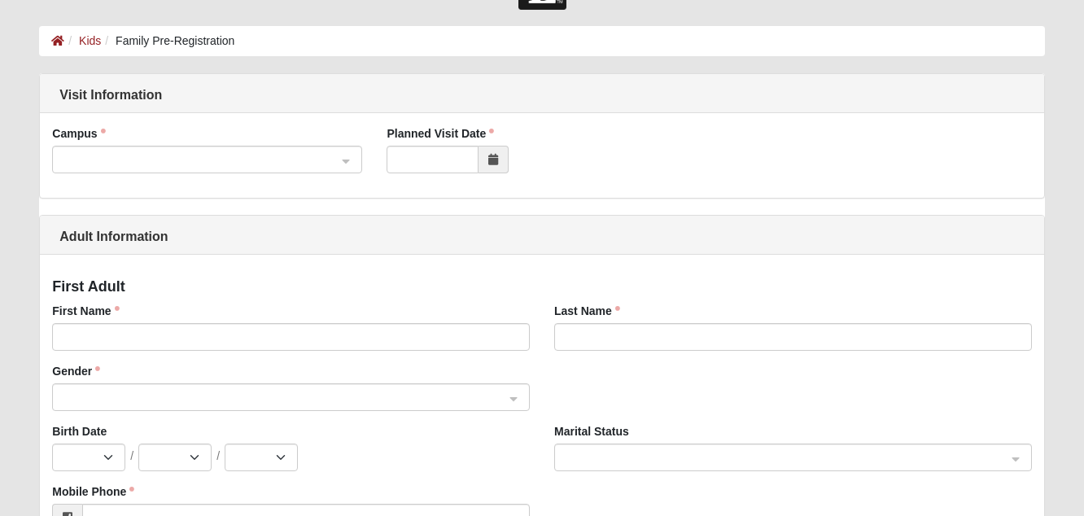
scroll to position [59, 0]
click at [295, 164] on span at bounding box center [200, 160] width 274 height 18
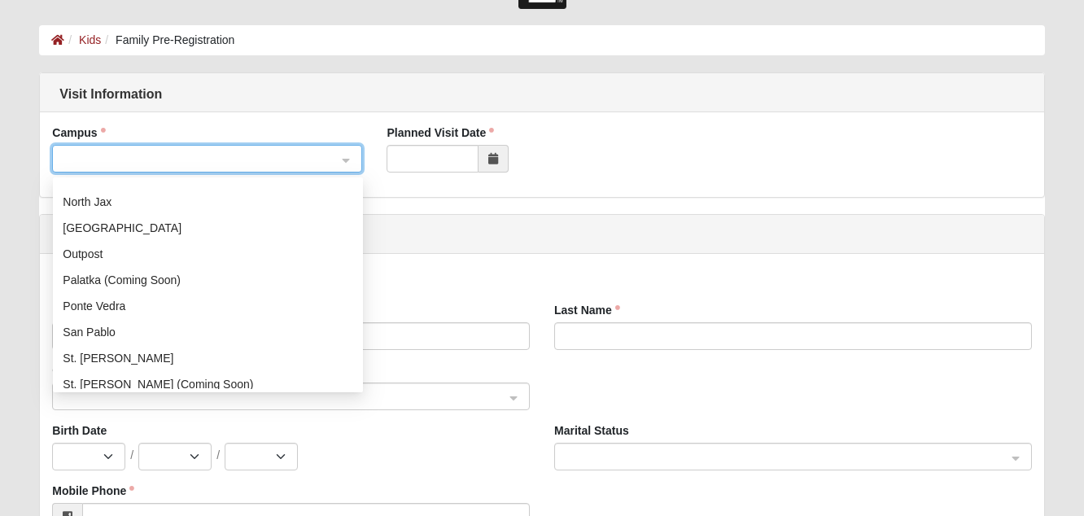
scroll to position [160, 0]
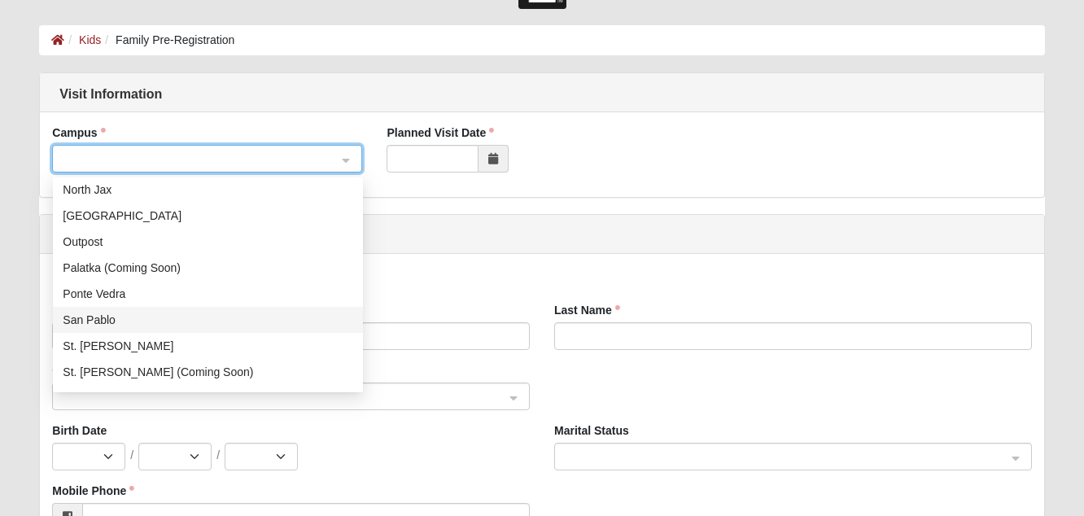
click at [107, 326] on div "San Pablo" at bounding box center [208, 320] width 291 height 18
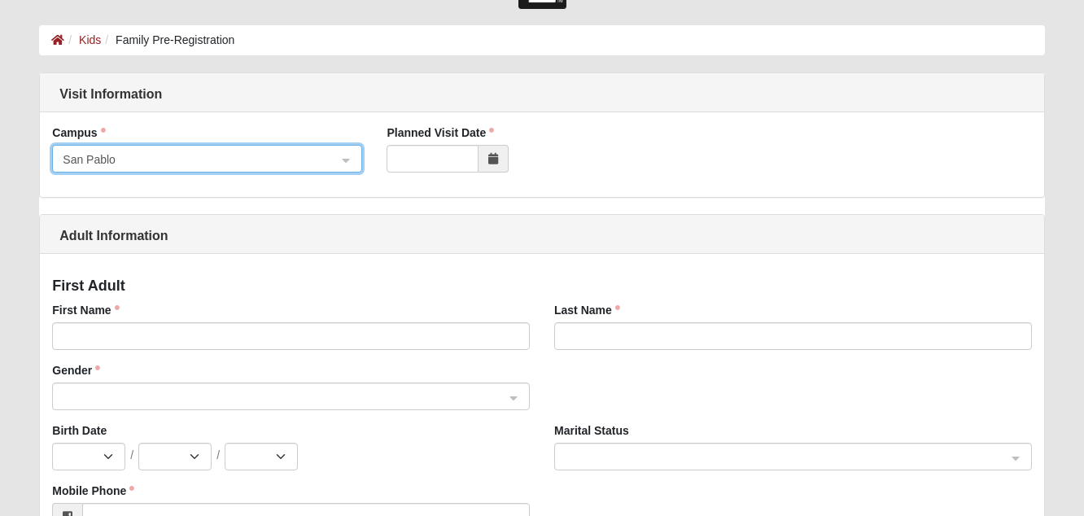
click at [488, 165] on span at bounding box center [494, 159] width 30 height 28
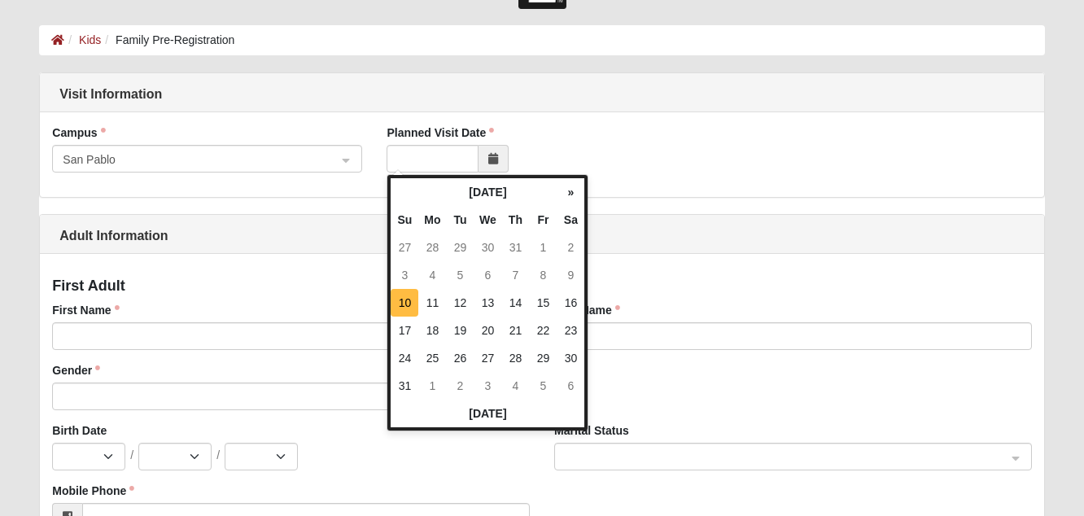
click at [404, 301] on td "10" at bounding box center [405, 303] width 28 height 28
type input "08/10/2025"
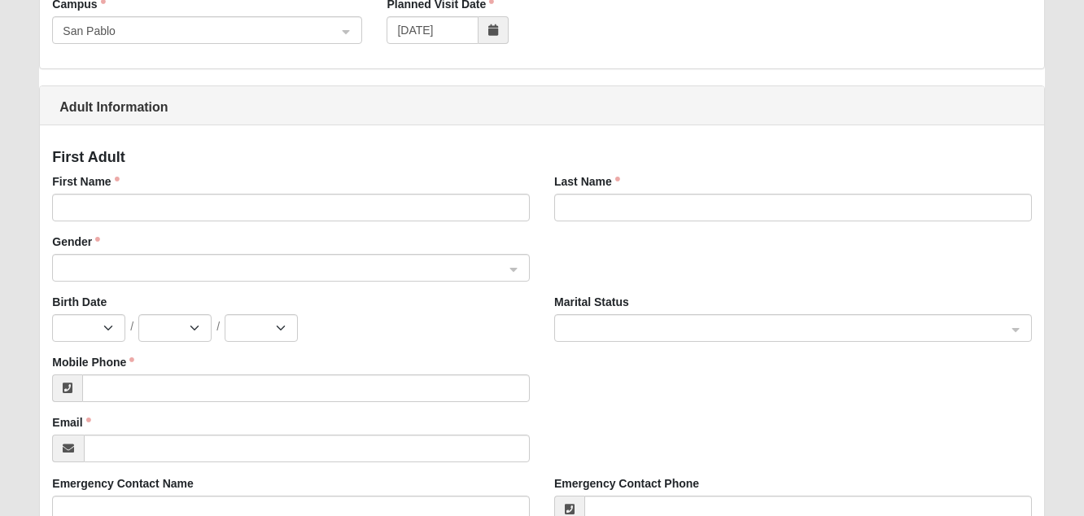
scroll to position [191, 0]
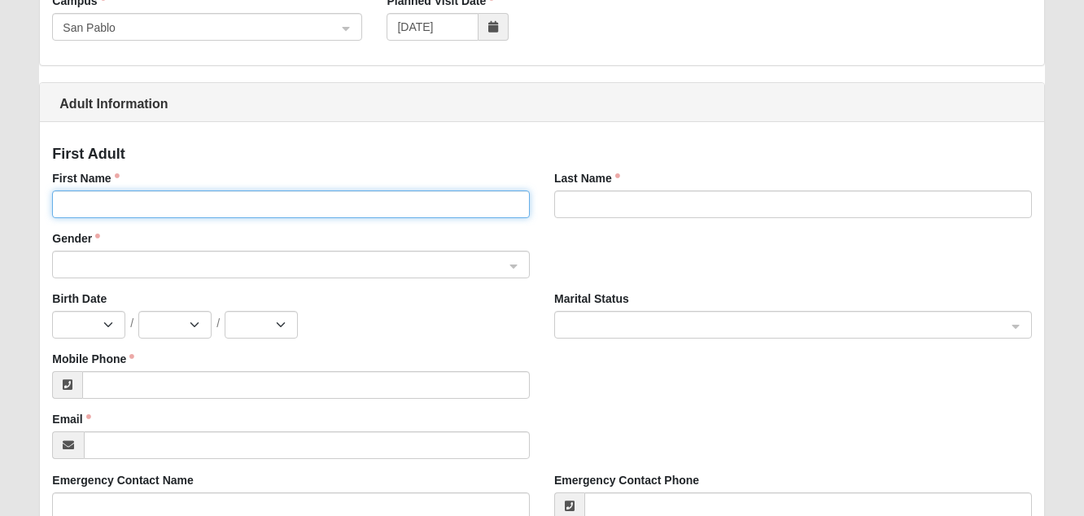
click at [192, 198] on input "First Name" at bounding box center [291, 204] width 478 height 28
type input "Abbie"
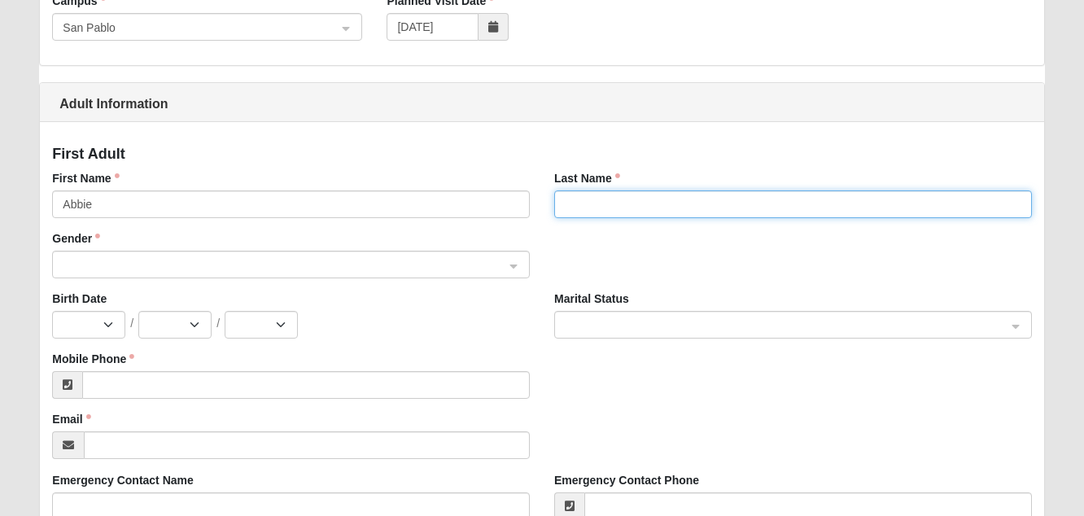
type input "Koert"
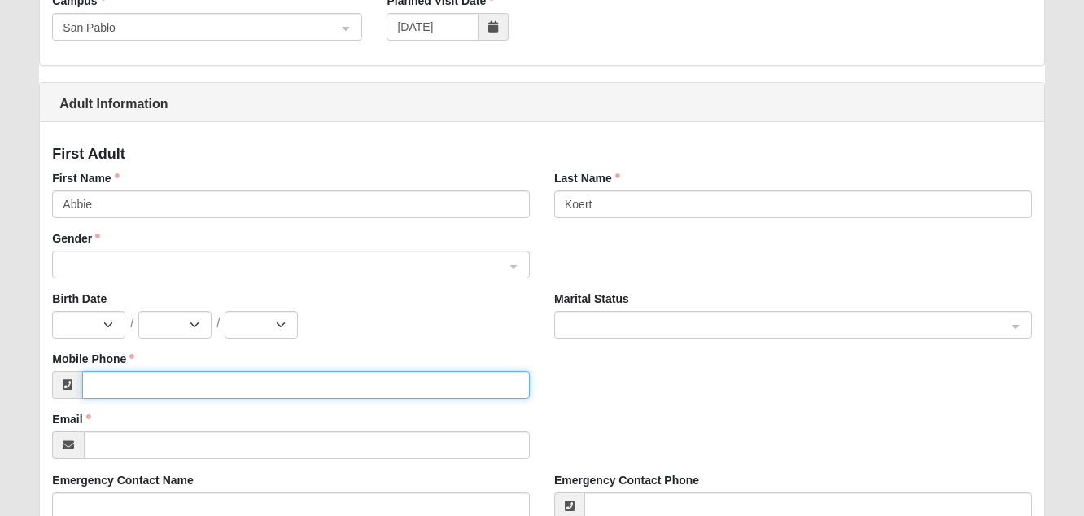
type input "(616) 481-9709"
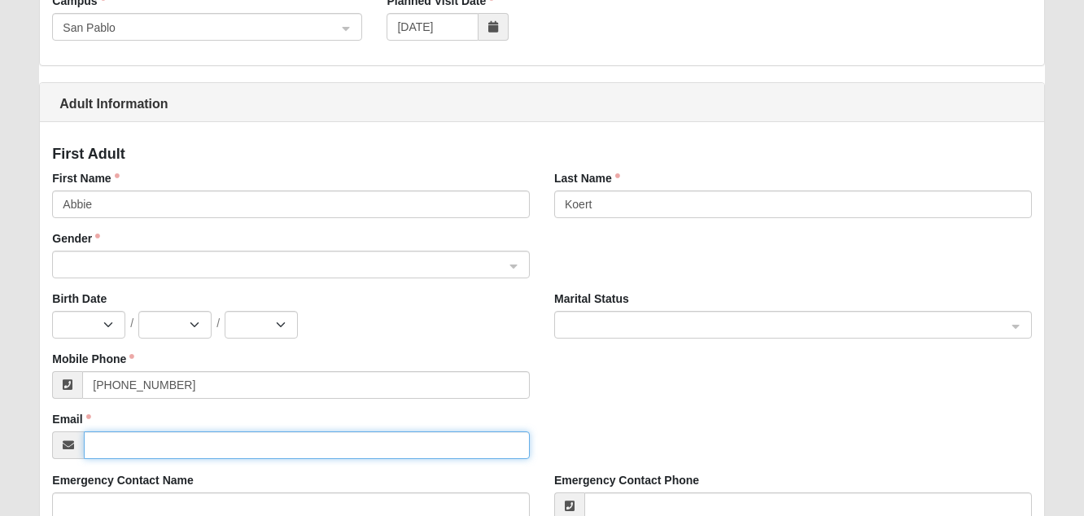
type input "abbie.koert@gmail.com"
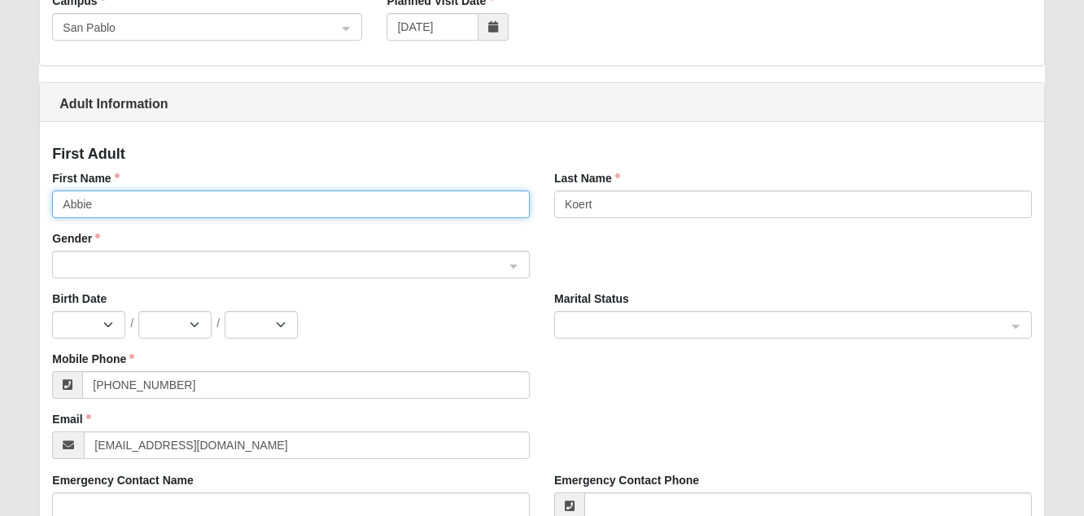
click at [216, 256] on span at bounding box center [284, 265] width 442 height 18
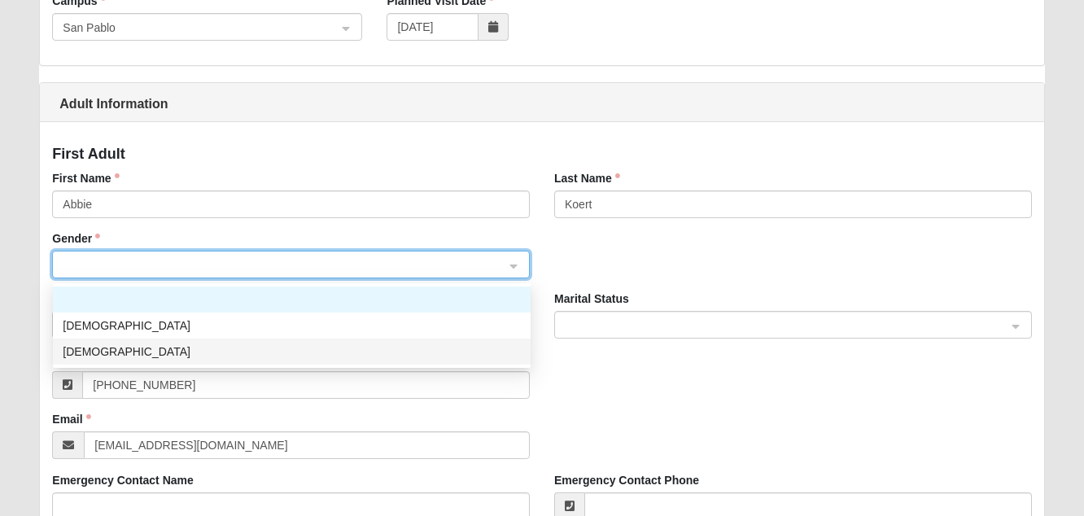
click at [164, 344] on div "Female" at bounding box center [292, 352] width 458 height 18
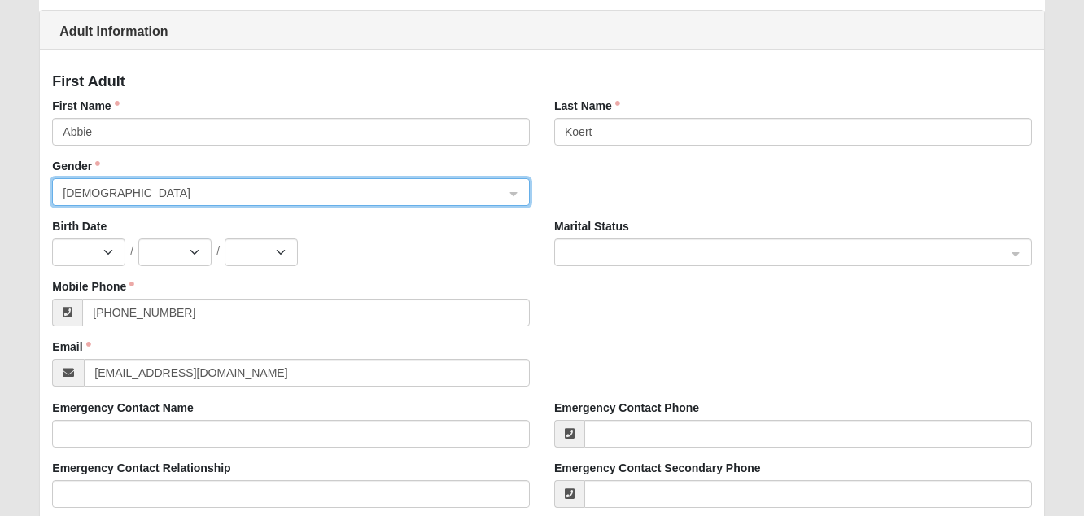
scroll to position [300, 0]
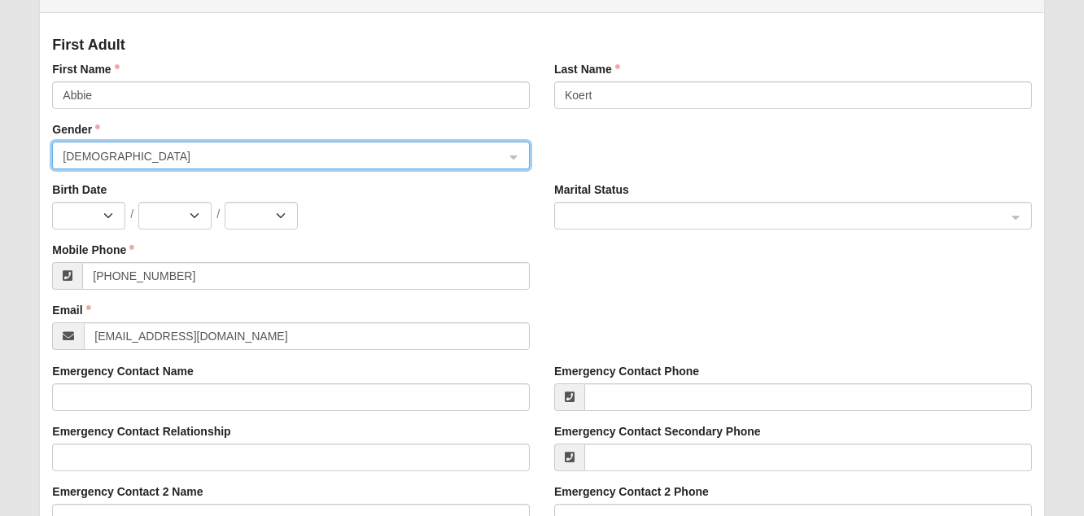
click at [598, 212] on span at bounding box center [786, 217] width 442 height 18
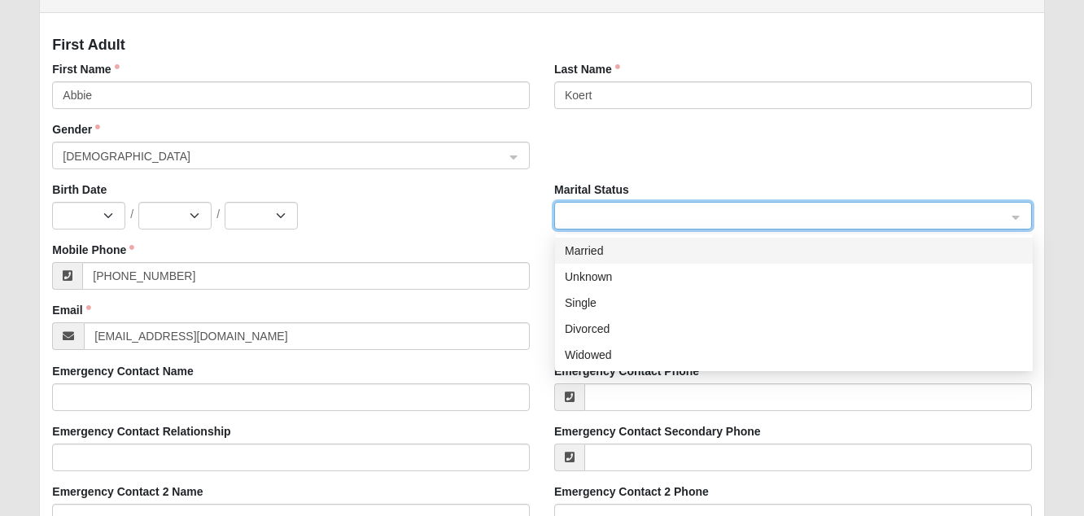
click at [588, 253] on div "Married" at bounding box center [794, 251] width 458 height 18
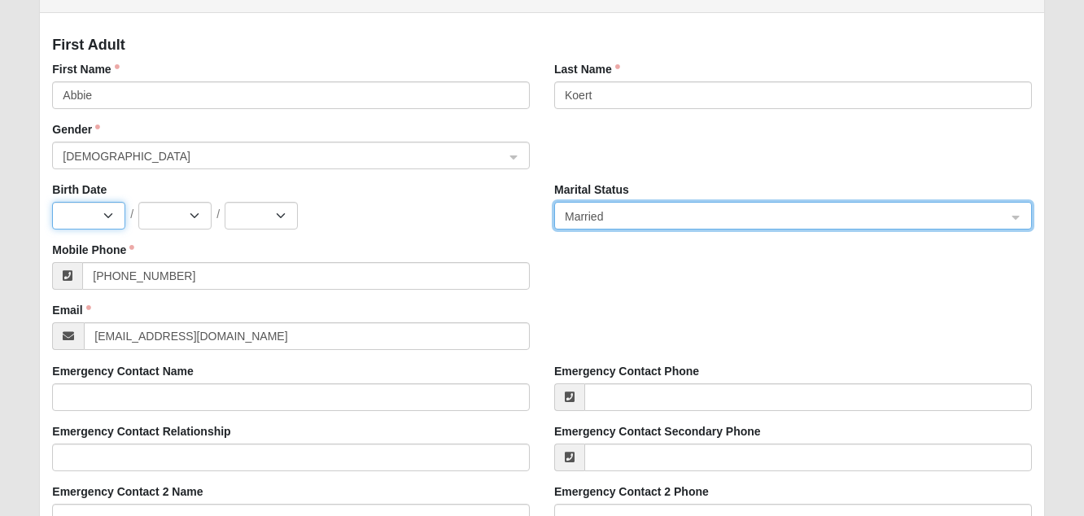
click at [81, 214] on select "Jan Feb Mar Apr May Jun Jul Aug Sep Oct Nov Dec" at bounding box center [88, 216] width 73 height 28
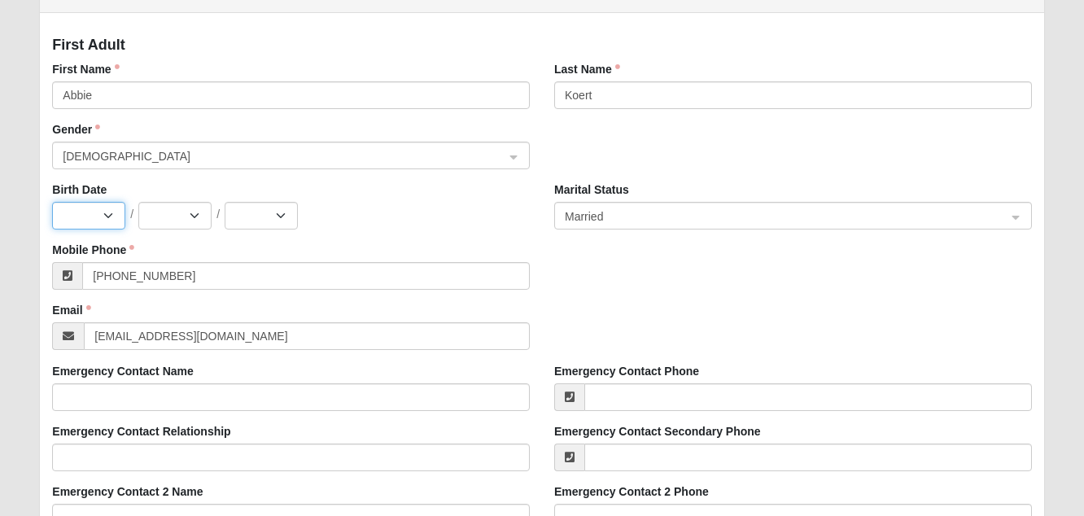
select select "5"
click at [183, 202] on select "1 2 3 4 5 6 7 8 9 10 11 12 13 14 15 16 17 18 19 20 21 22 23 24 25 26 27 28 29 3…" at bounding box center [174, 216] width 73 height 28
select select "1"
click at [253, 208] on select "2025 2024 2023 2022 2021 2020 2019 2018 2017 2016 2015 2014 2013 2012 2011 2010…" at bounding box center [261, 216] width 73 height 28
select select "1989"
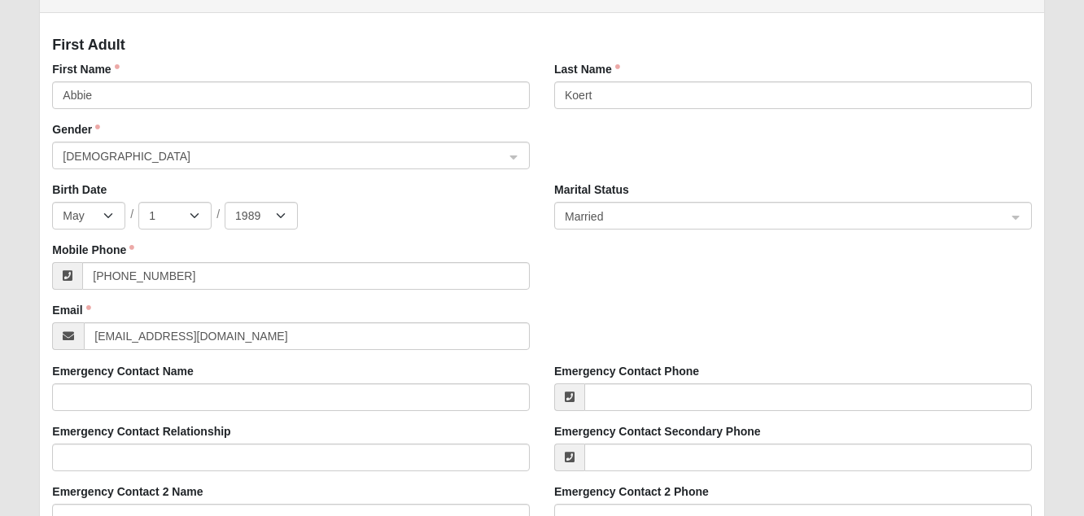
click at [404, 365] on div "Emergency Contact Name" at bounding box center [291, 387] width 478 height 48
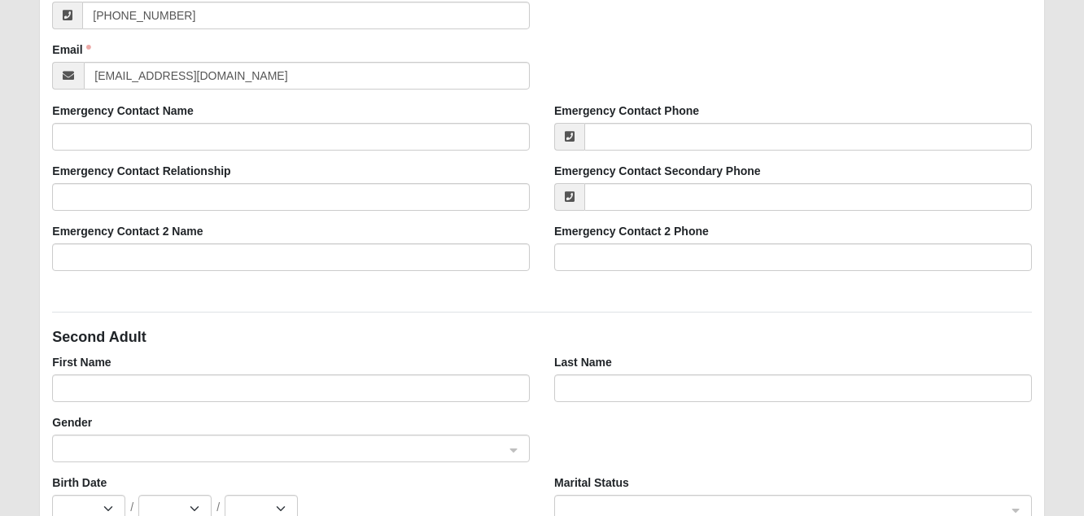
scroll to position [562, 0]
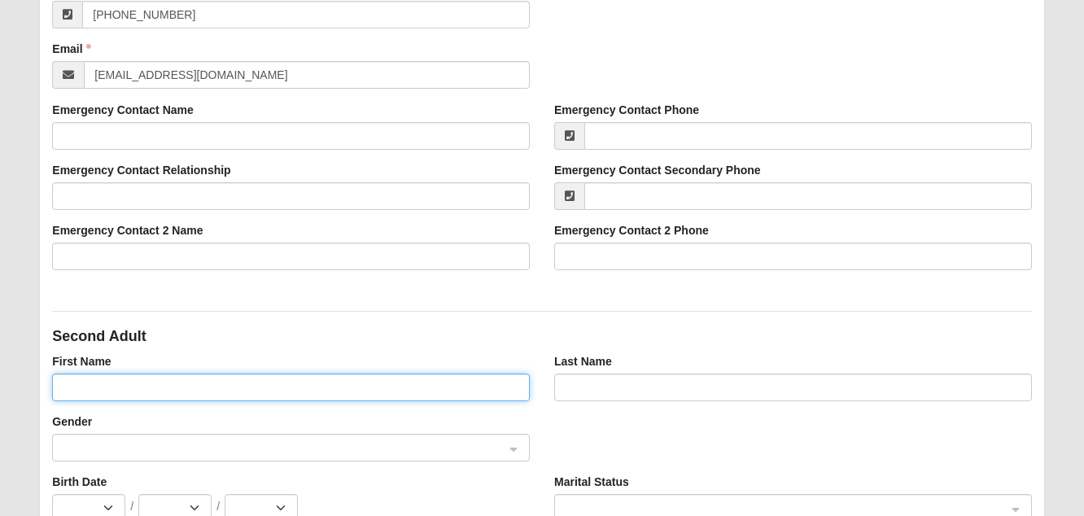
click at [204, 382] on input "First Name" at bounding box center [291, 388] width 478 height 28
type input "Jackson"
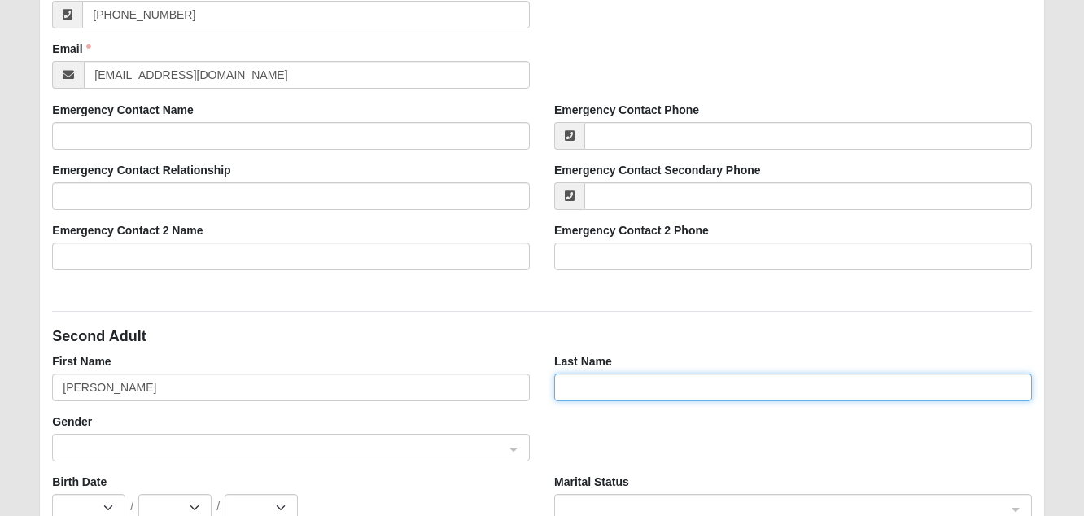
type input "Koert"
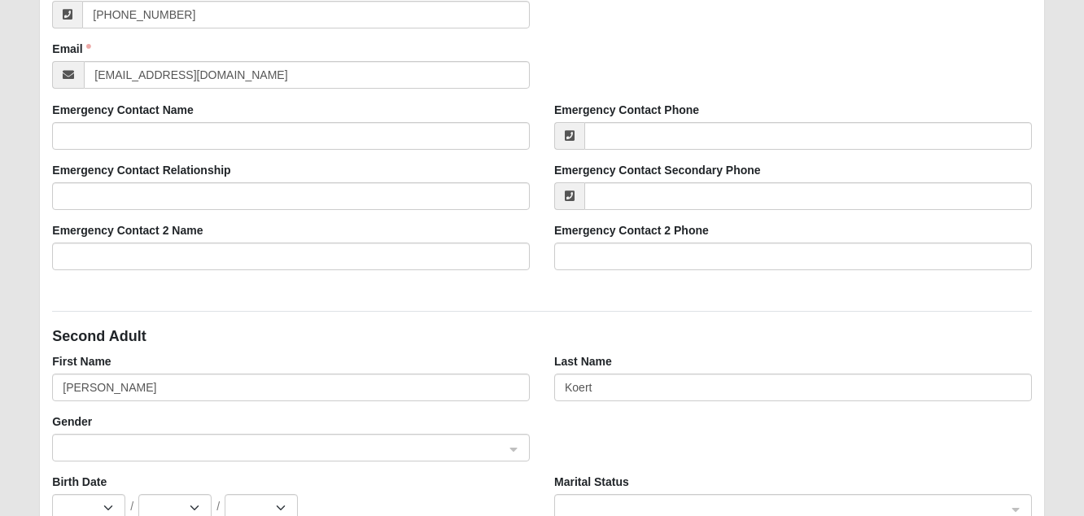
type input "(616) 550-9396"
type input "jacksonkoert@gmail.com"
type input "1224 Blue Eagle Tr"
type input "Jacksonville"
type input "32225"
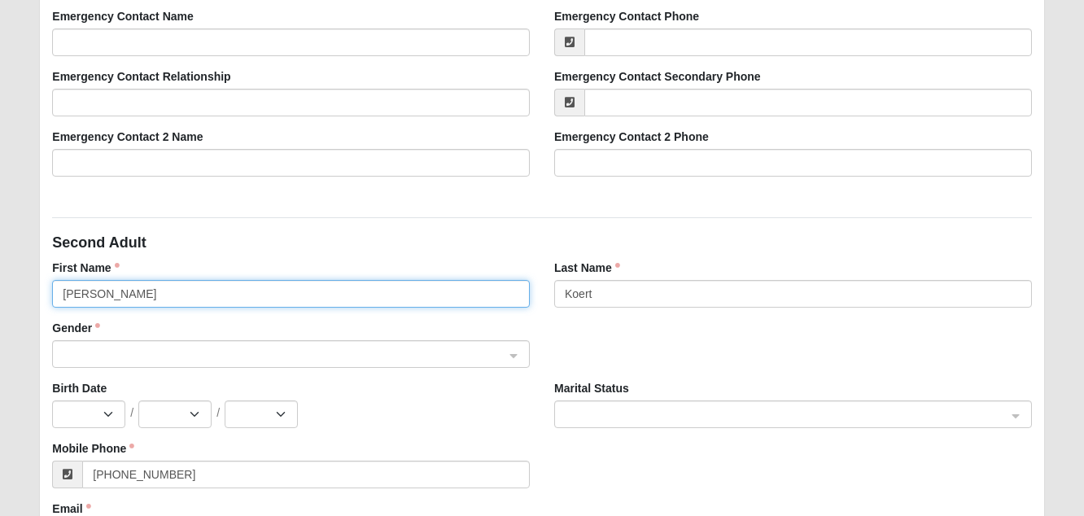
scroll to position [710, 0]
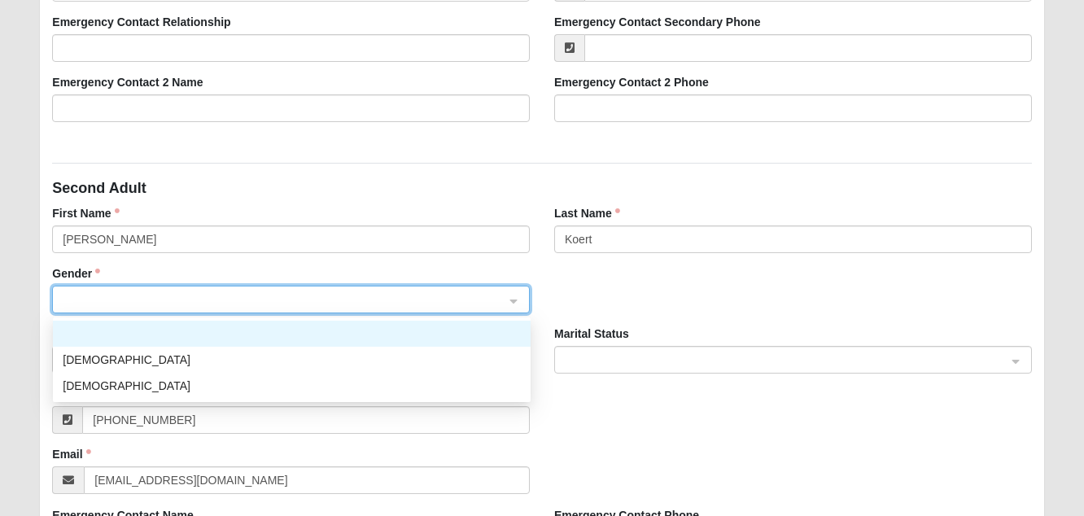
click at [240, 308] on input "search" at bounding box center [285, 298] width 447 height 24
click at [198, 361] on div "Male" at bounding box center [292, 360] width 458 height 18
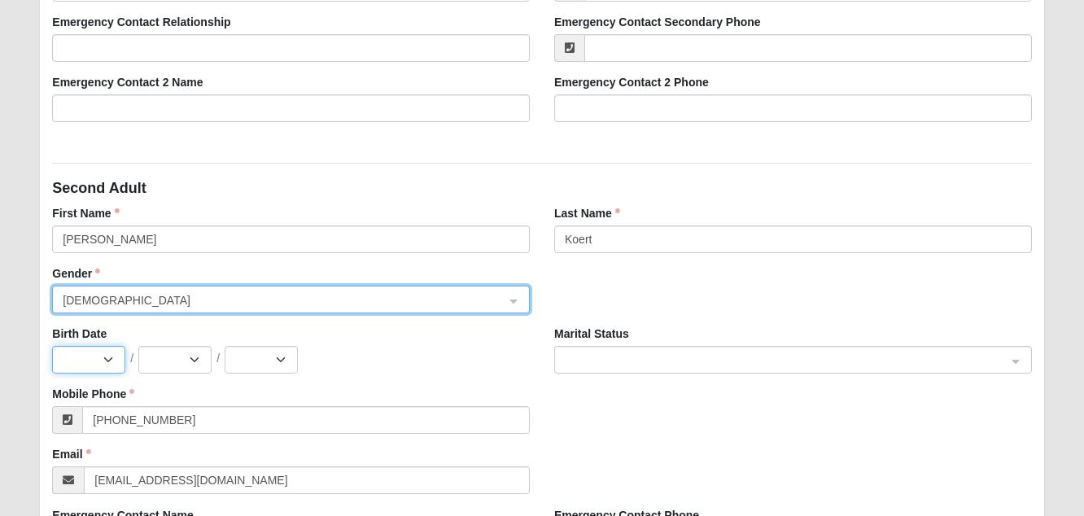
click at [113, 354] on select "Jan Feb Mar Apr May Jun Jul Aug Sep Oct Nov Dec" at bounding box center [88, 360] width 73 height 28
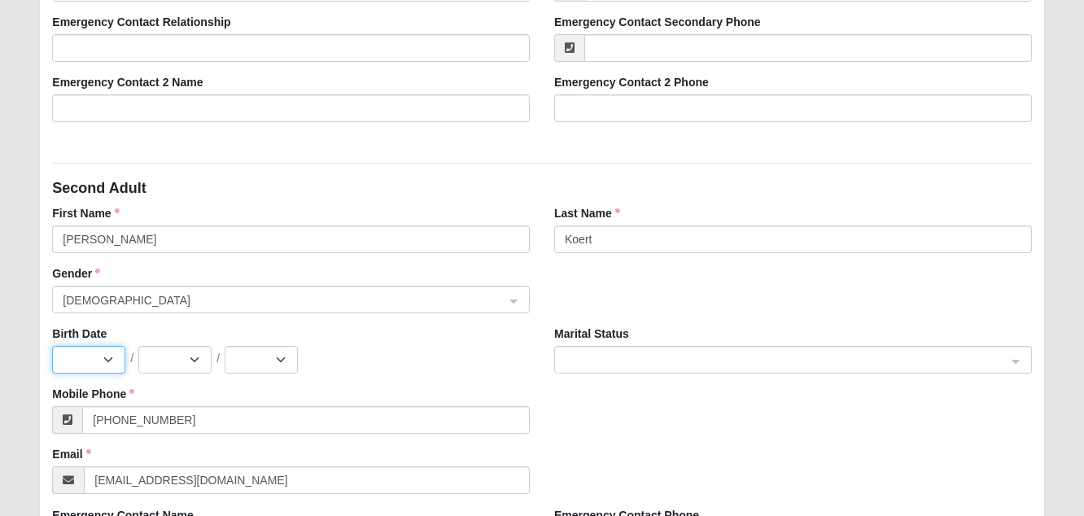
select select "6"
click at [194, 355] on select "1 2 3 4 5 6 7 8 9 10 11 12 13 14 15 16 17 18 19 20 21 22 23 24 25 26 27 28 29 30" at bounding box center [174, 360] width 73 height 28
select select "6"
click at [258, 352] on select "2025 2024 2023 2022 2021 2020 2019 2018 2017 2016 2015 2014 2013 2012 2011 2010…" at bounding box center [261, 360] width 73 height 28
select select "1990"
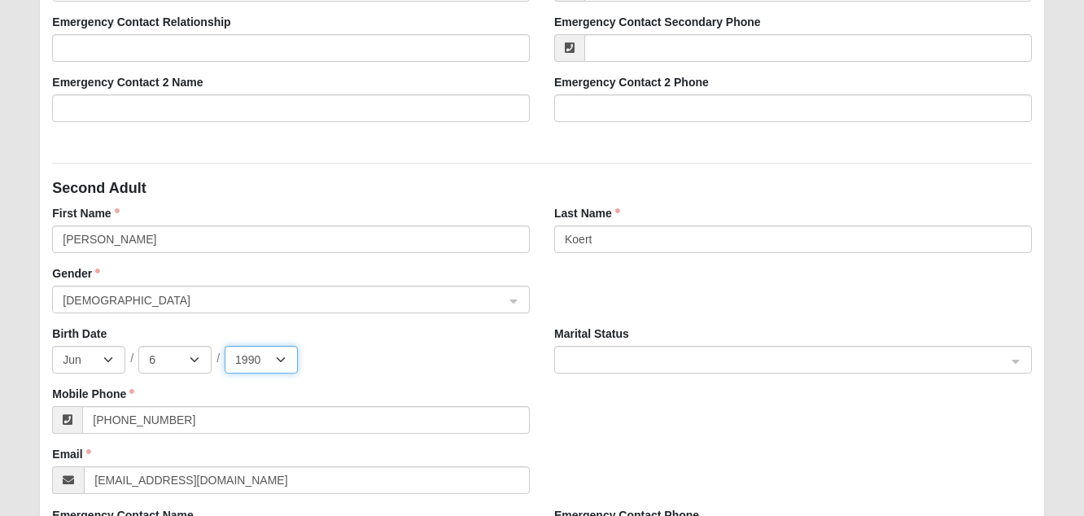
click at [616, 352] on span at bounding box center [786, 361] width 442 height 18
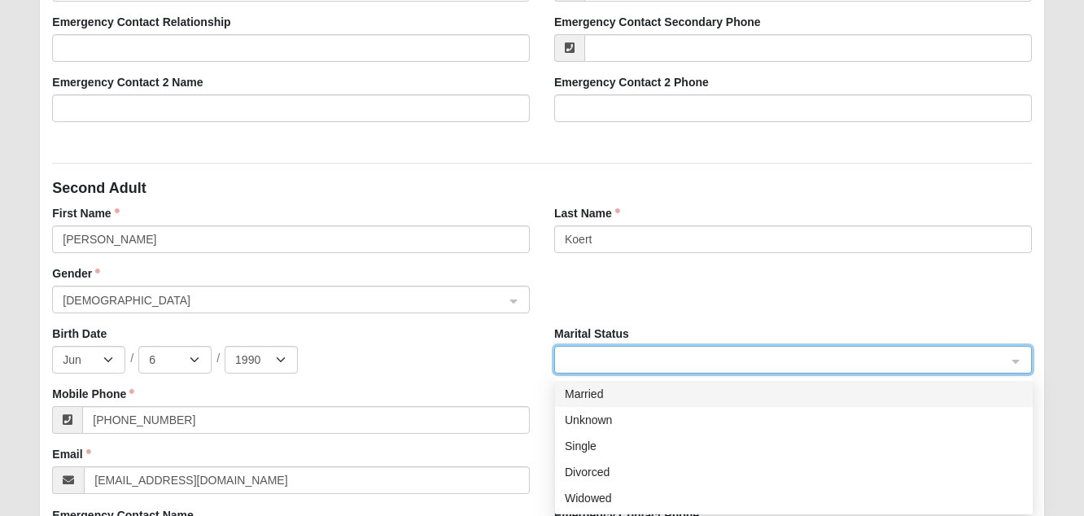
click at [0, 0] on div "Married" at bounding box center [0, 0] width 0 height 0
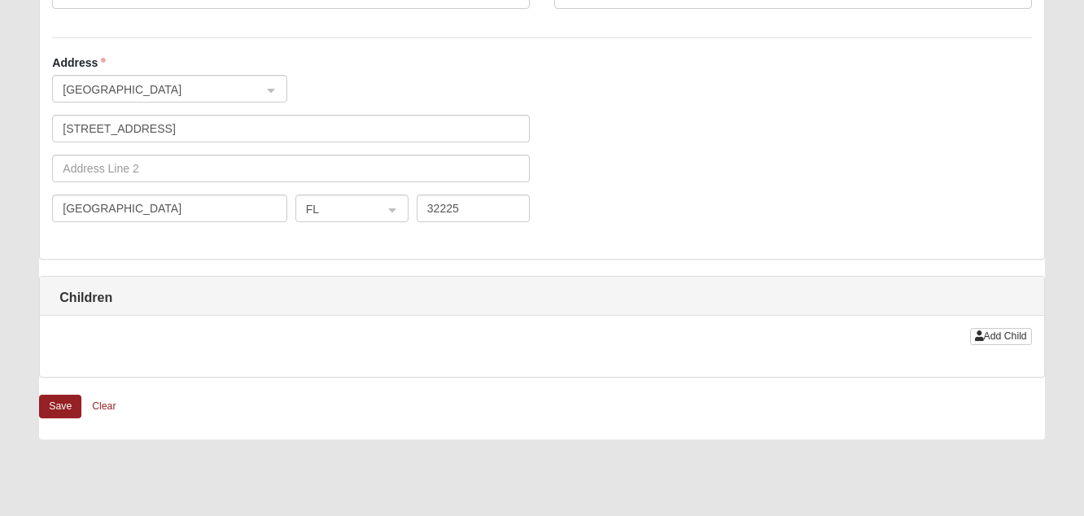
scroll to position [1370, 0]
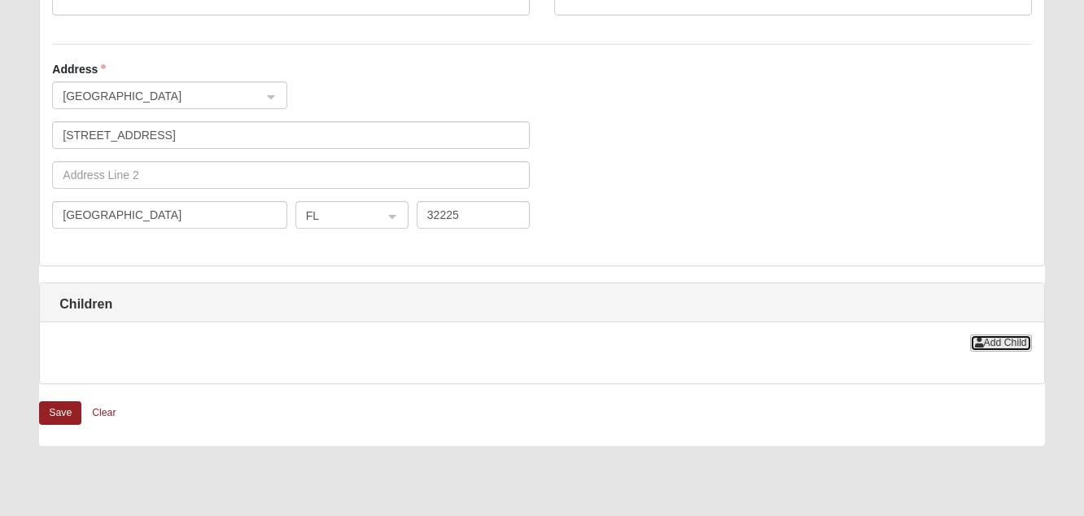
click at [1024, 341] on span "Add Child" at bounding box center [1005, 342] width 43 height 11
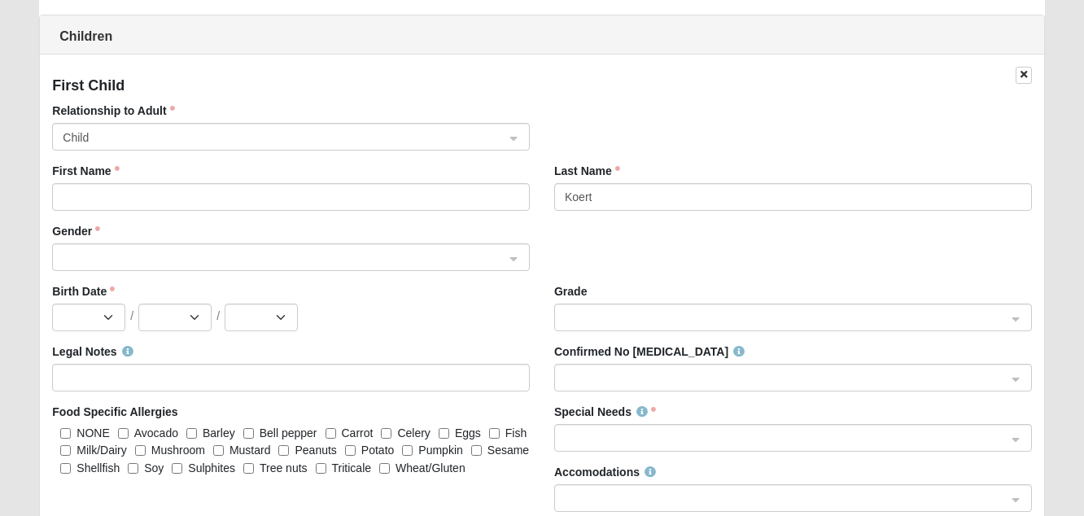
scroll to position [1639, 0]
click at [372, 140] on span "Child" at bounding box center [284, 136] width 442 height 18
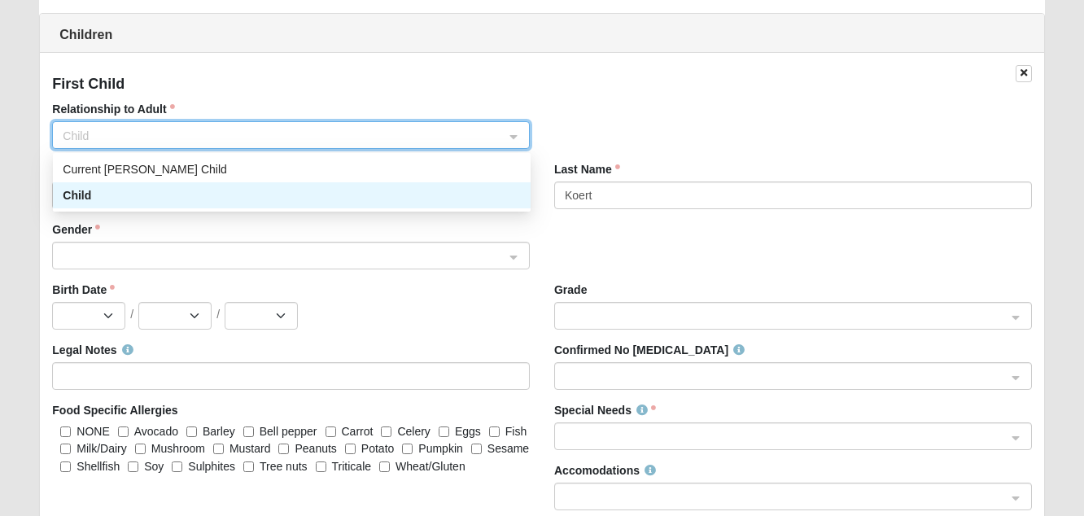
click at [339, 194] on div "Child" at bounding box center [292, 195] width 458 height 18
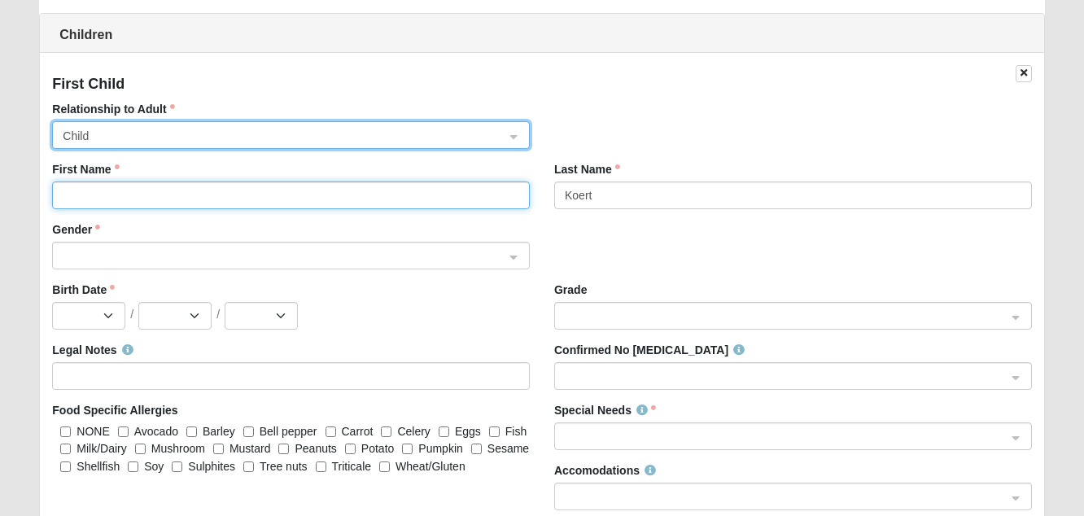
click at [277, 193] on input "First Name" at bounding box center [291, 195] width 478 height 28
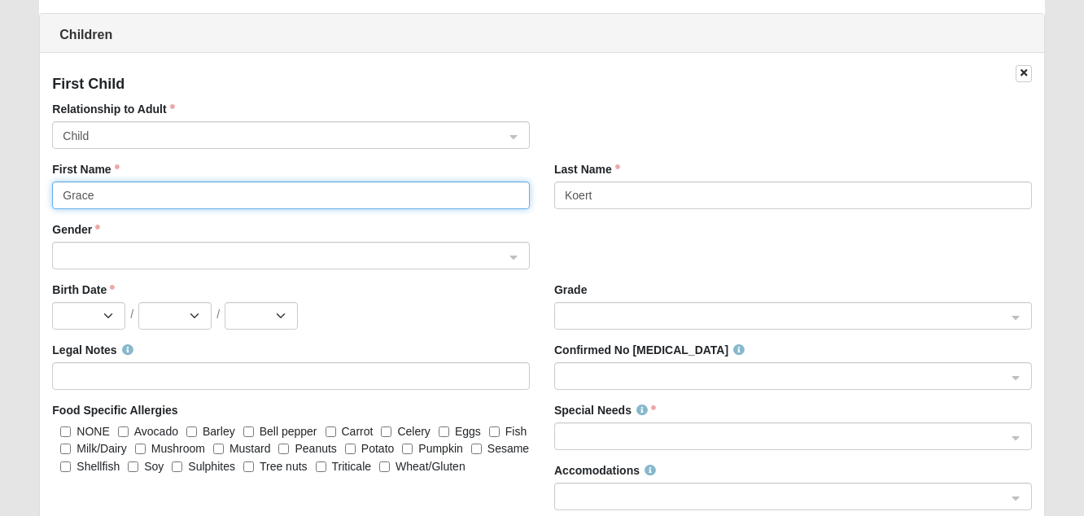
click at [241, 268] on span at bounding box center [285, 257] width 447 height 28
type input "Grace"
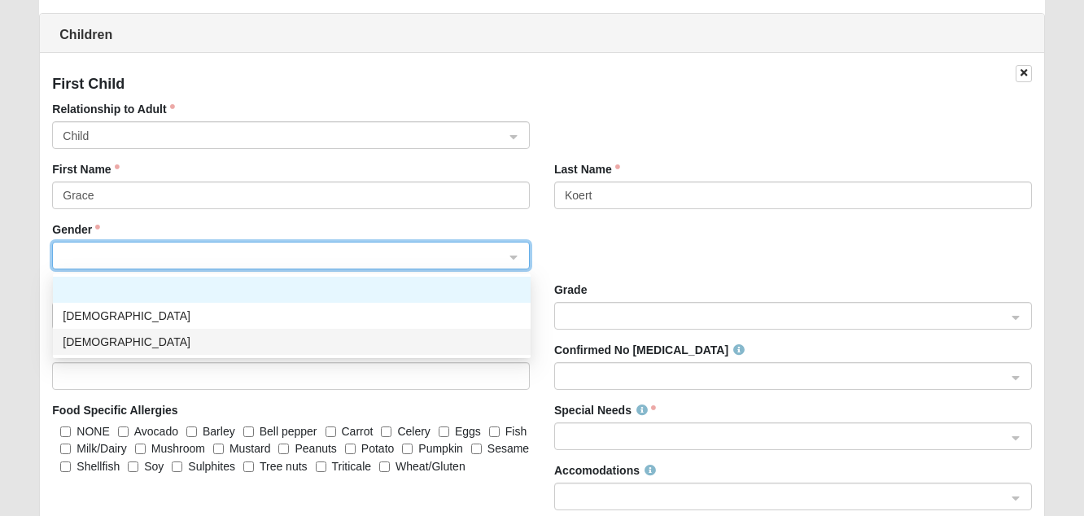
click at [196, 343] on div "Female" at bounding box center [292, 342] width 458 height 18
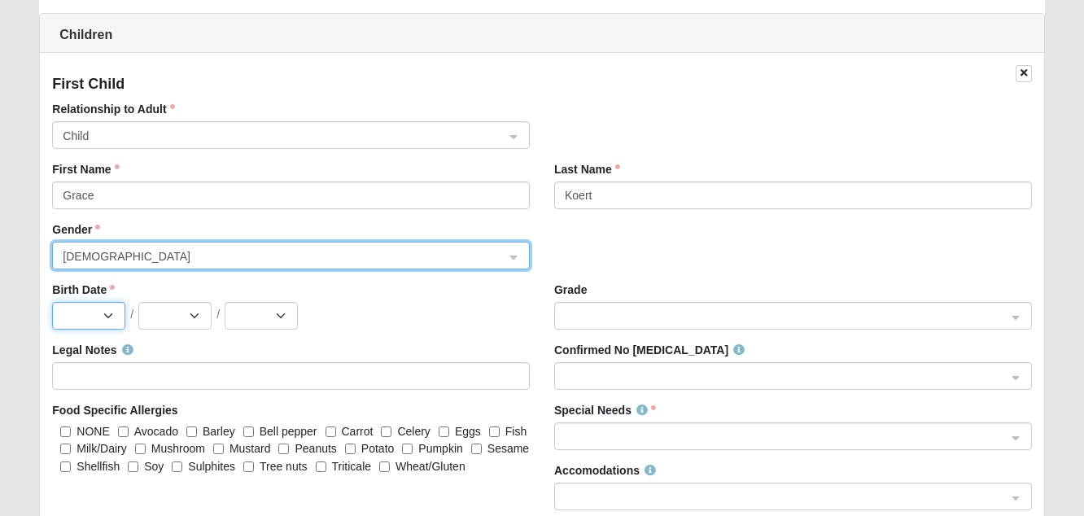
click at [99, 321] on select "Jan Feb Mar Apr May Jun Jul Aug Sep Oct Nov Dec" at bounding box center [88, 316] width 73 height 28
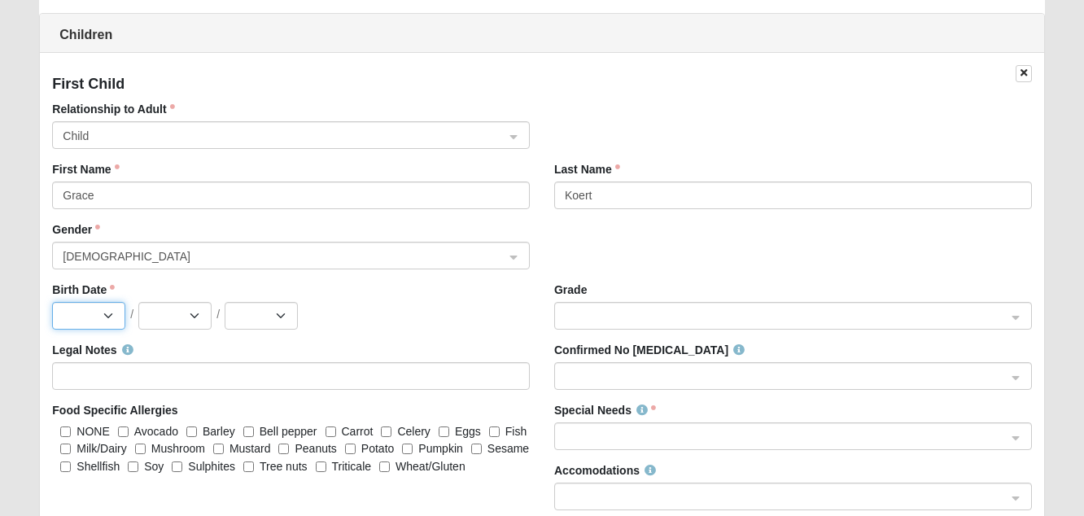
select select "5"
click at [168, 328] on select "1 2 3 4 5 6 7 8 9 10 11 12 13 14 15 16 17 18 19 20 21 22 23 24 25 26 27 28 29 3…" at bounding box center [174, 316] width 73 height 28
select select "1"
click at [243, 322] on select "2025 2024 2023 2022 2021 2020 2019 2018 2017 2016 2015 2014 2013 2012 2011 2010…" at bounding box center [261, 316] width 73 height 28
select select "2025"
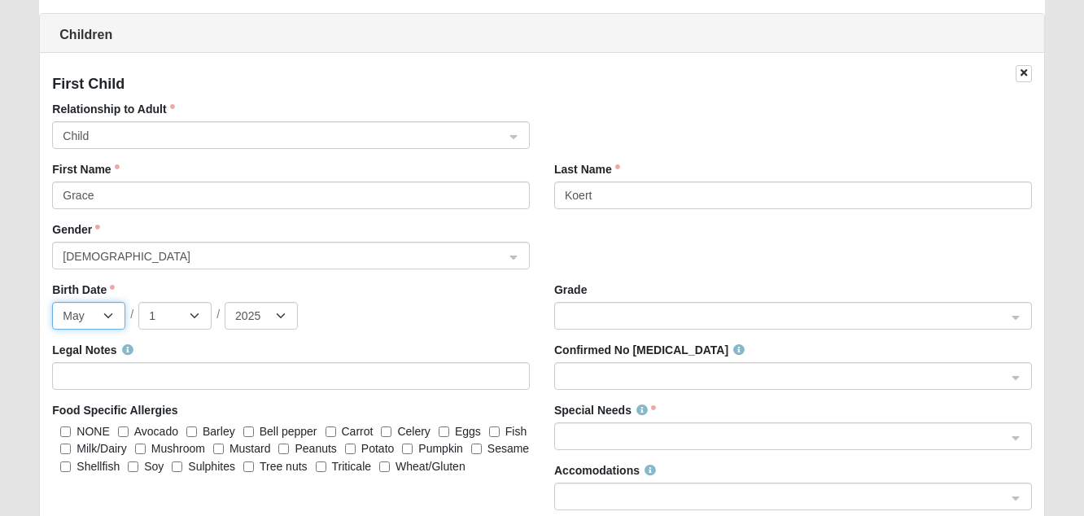
click at [97, 307] on select "Jan Feb Mar Apr May Jun Jul Aug Sep Oct Nov Dec" at bounding box center [88, 316] width 73 height 28
select select "2"
click at [144, 311] on select "1 2 3 4 5 6 7 8 9 10 11 12 13 14 15 16 17 18 19 20 21 22 23 24 25 26 27 28" at bounding box center [174, 316] width 73 height 28
select select "10"
click at [621, 320] on span at bounding box center [786, 317] width 442 height 18
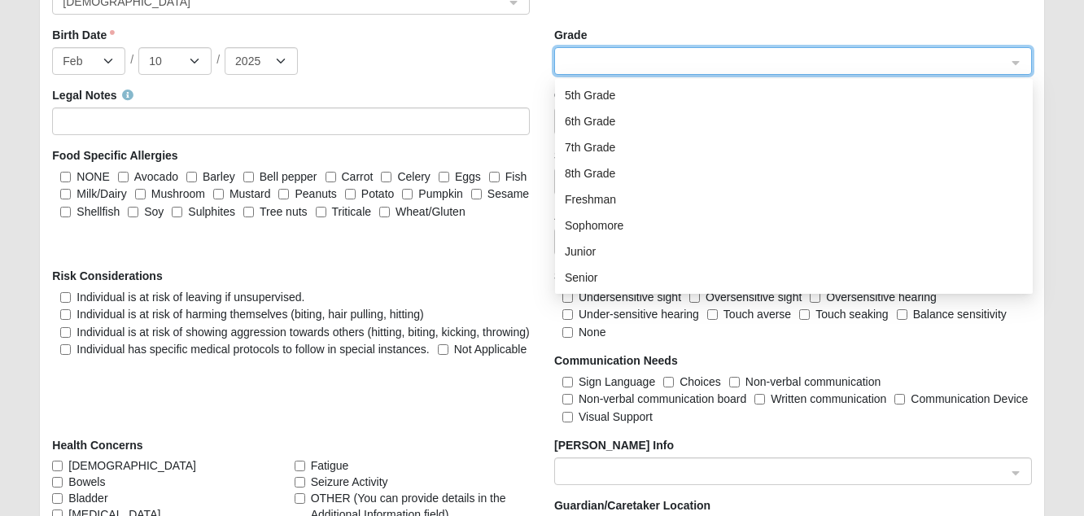
scroll to position [1944, 0]
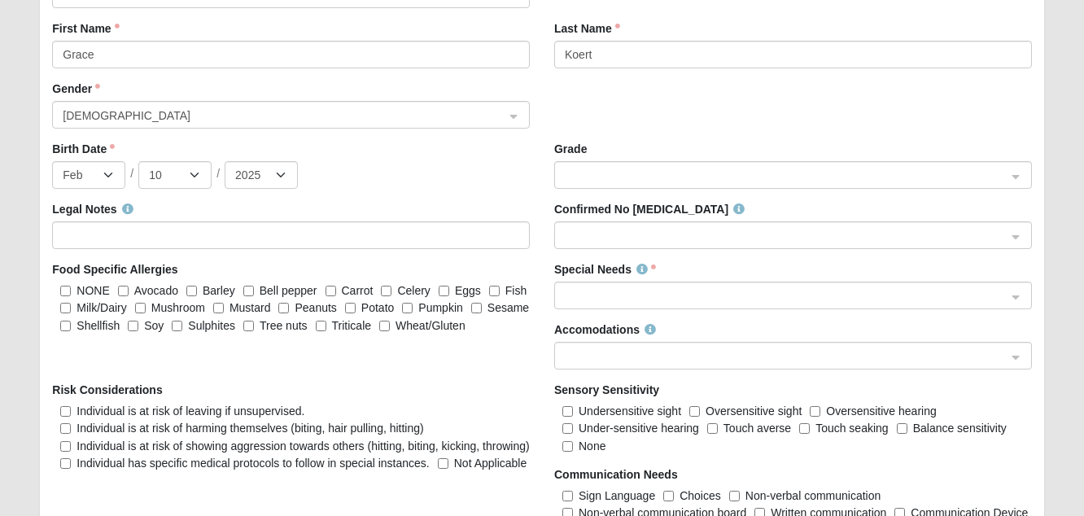
scroll to position [1776, 0]
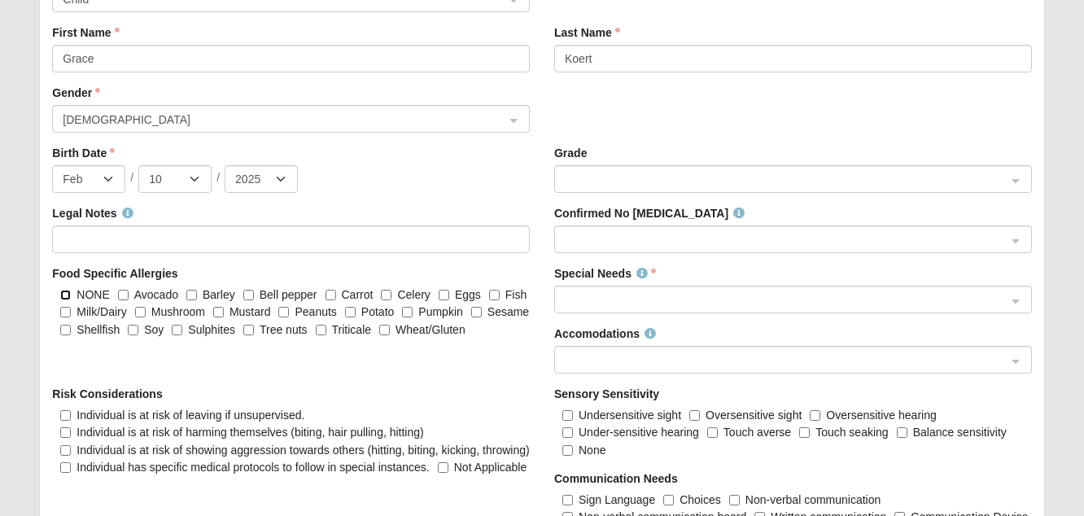
click at [68, 292] on input "NONE" at bounding box center [65, 295] width 11 height 11
checkbox input "true"
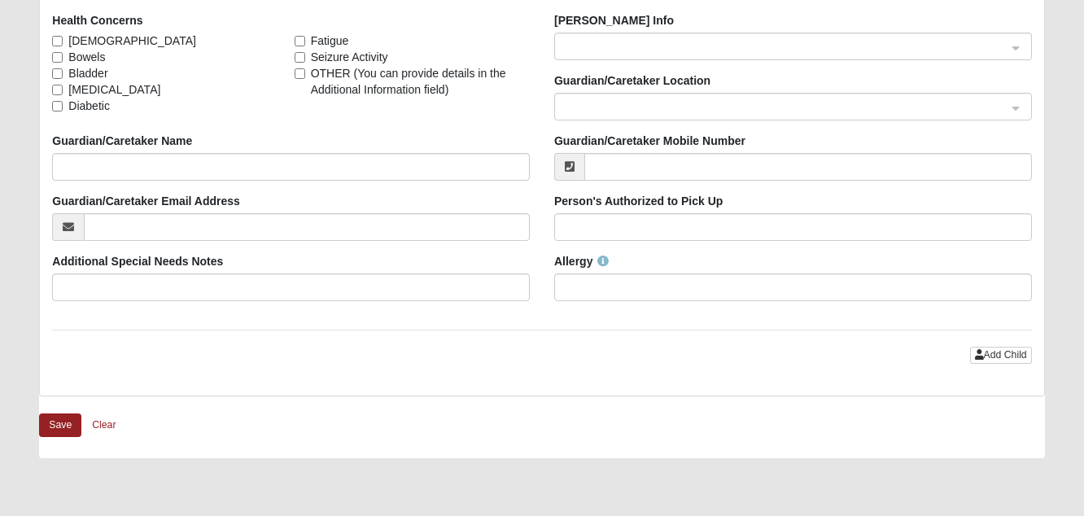
scroll to position [2360, 0]
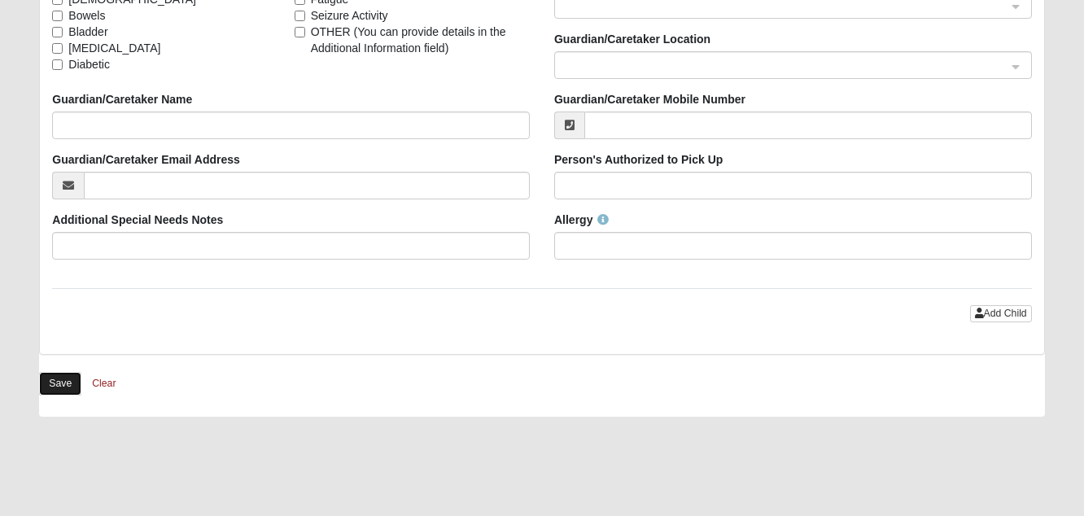
click at [58, 390] on button "Save" at bounding box center [60, 384] width 42 height 24
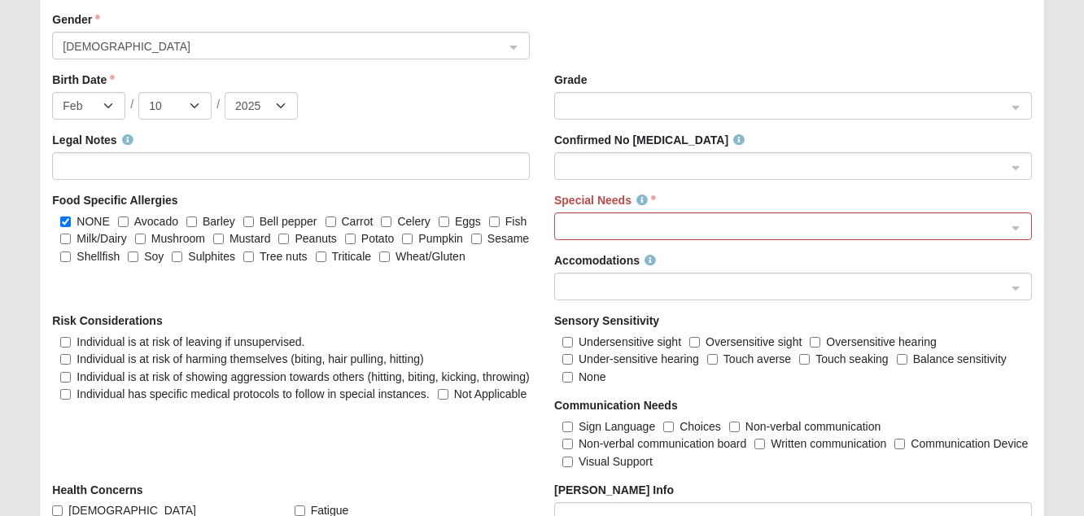
scroll to position [1933, 0]
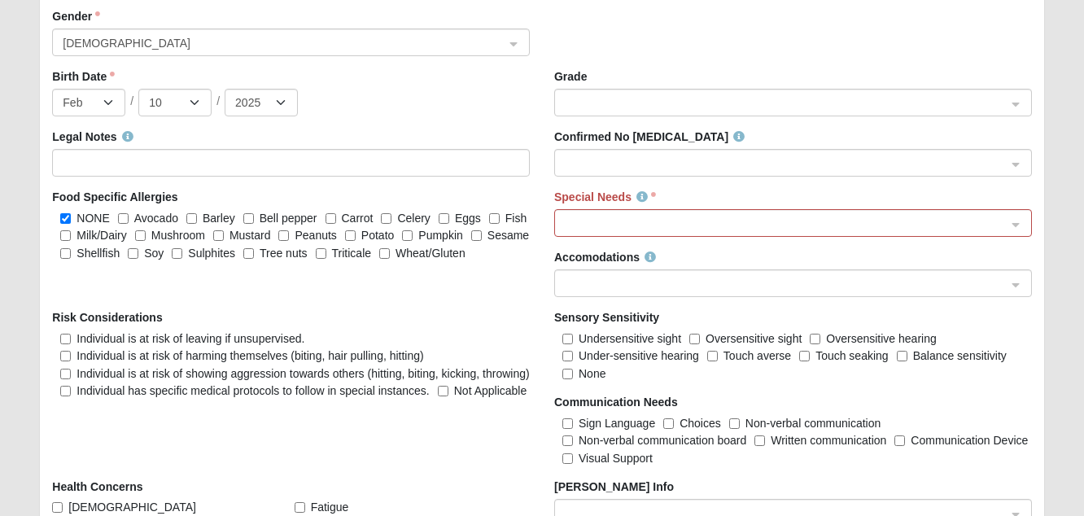
click at [583, 224] on span at bounding box center [786, 224] width 442 height 18
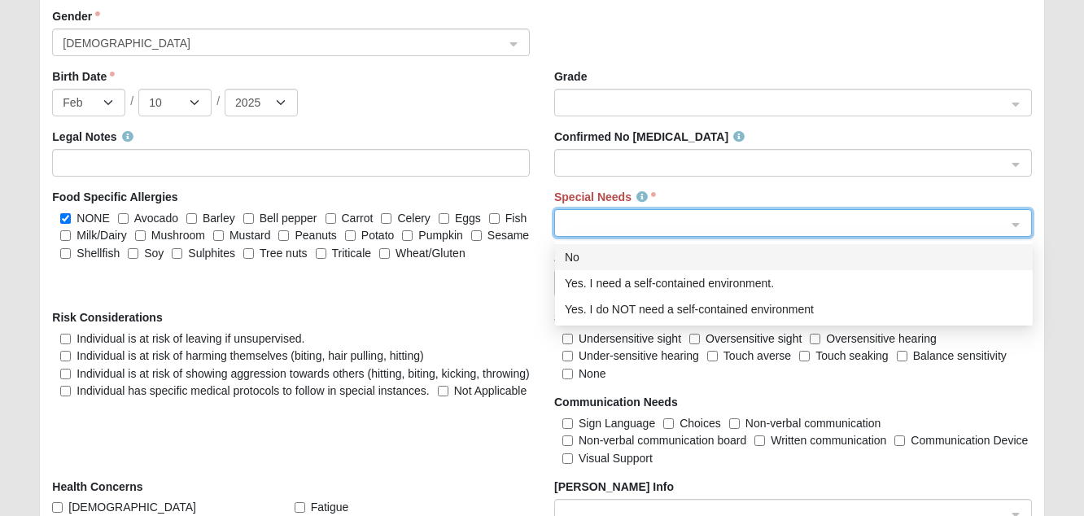
click at [577, 258] on div "No" at bounding box center [794, 257] width 458 height 18
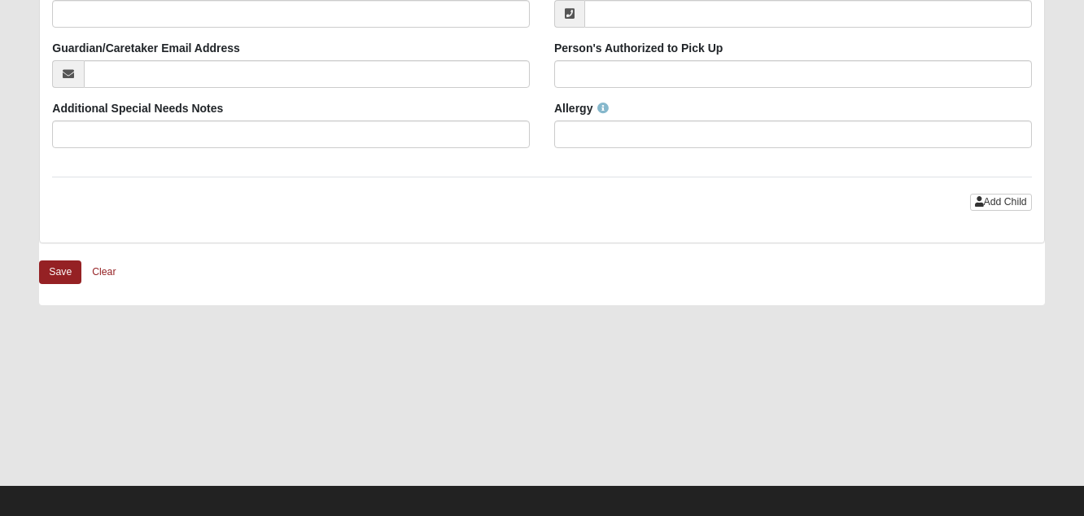
scroll to position [2559, 0]
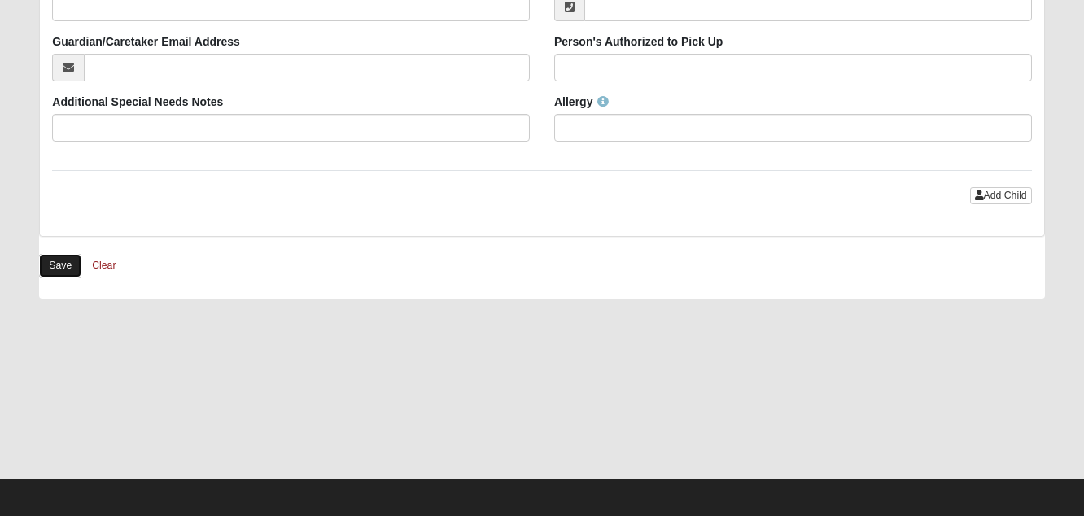
click at [57, 273] on button "Save" at bounding box center [60, 266] width 42 height 24
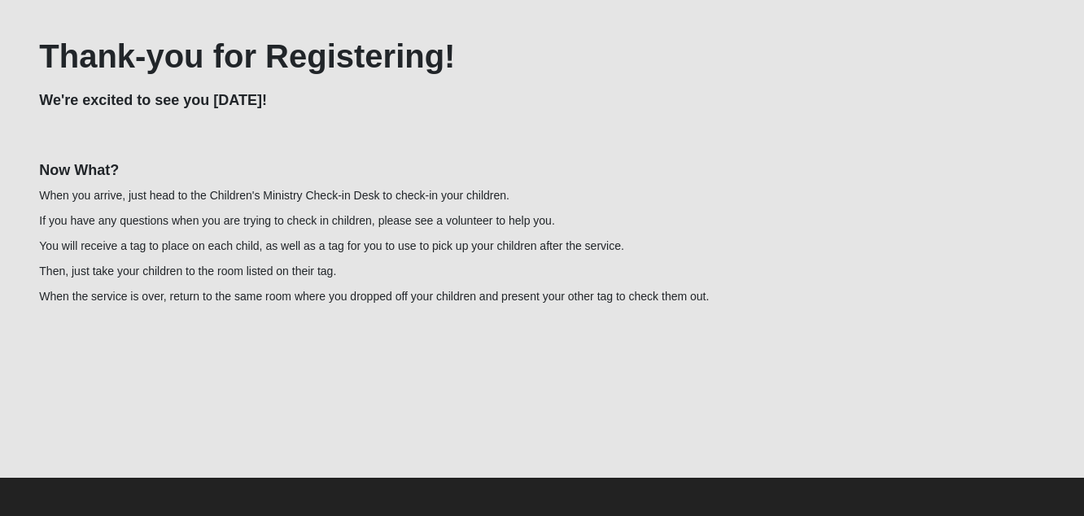
scroll to position [122, 0]
